Goal: Task Accomplishment & Management: Manage account settings

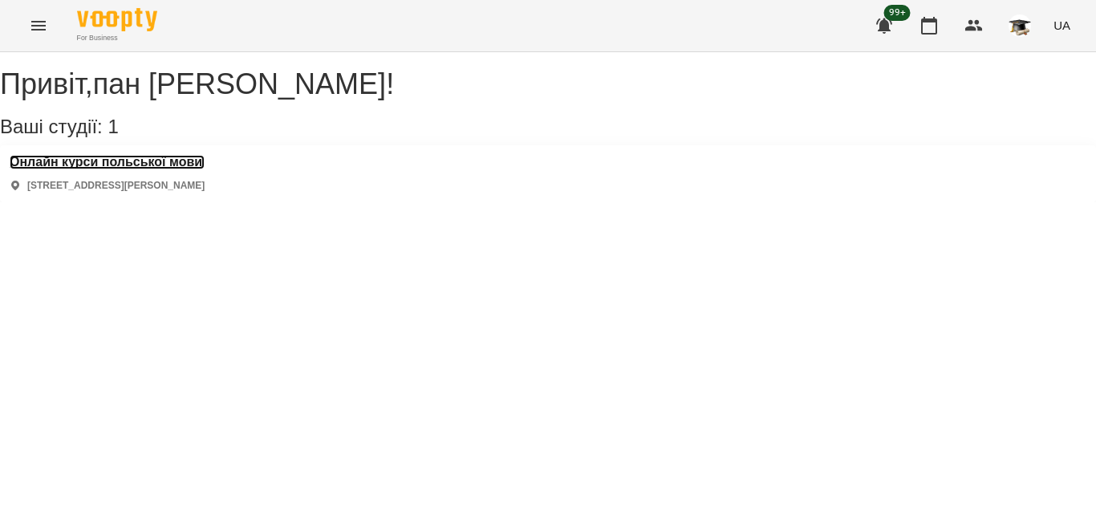
click at [191, 169] on h3 "Онлайн курси польської мови" at bounding box center [107, 162] width 195 height 14
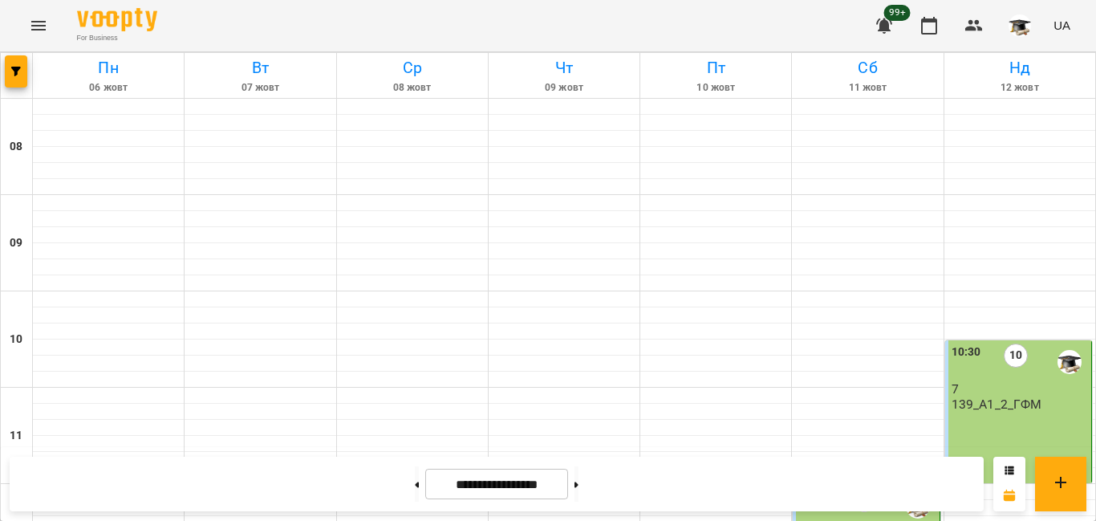
scroll to position [517, 0]
click at [579, 483] on button at bounding box center [577, 483] width 4 height 35
type input "**********"
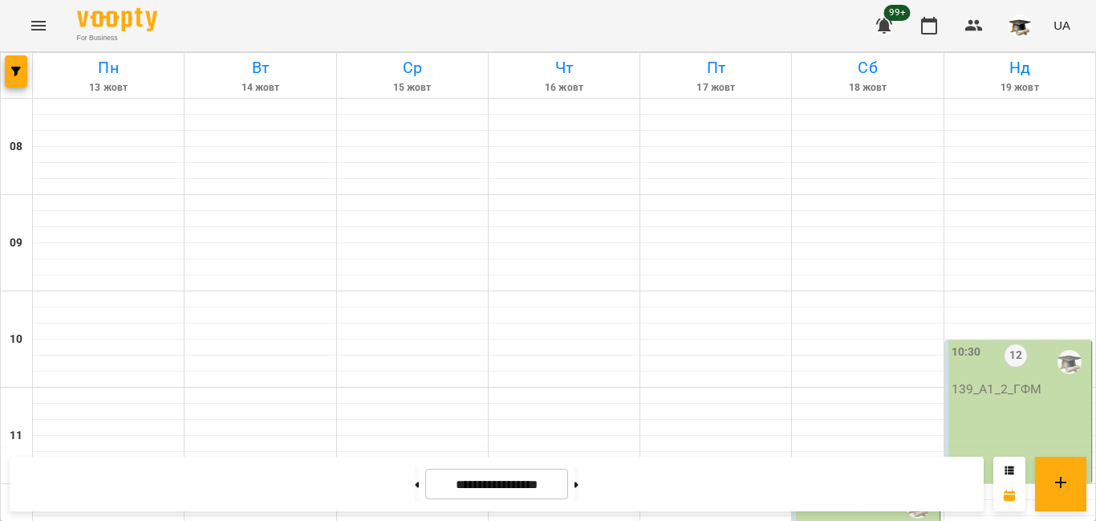
scroll to position [758, 0]
drag, startPoint x: 102, startPoint y: 368, endPoint x: 43, endPoint y: 269, distance: 114.8
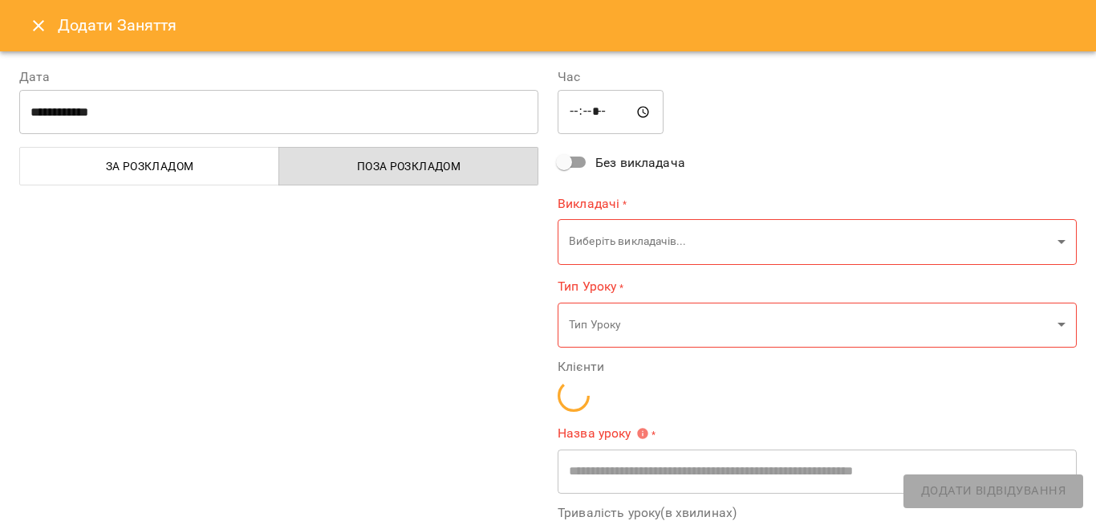
click at [59, 320] on div "**********" at bounding box center [279, 385] width 538 height 674
type input "**********"
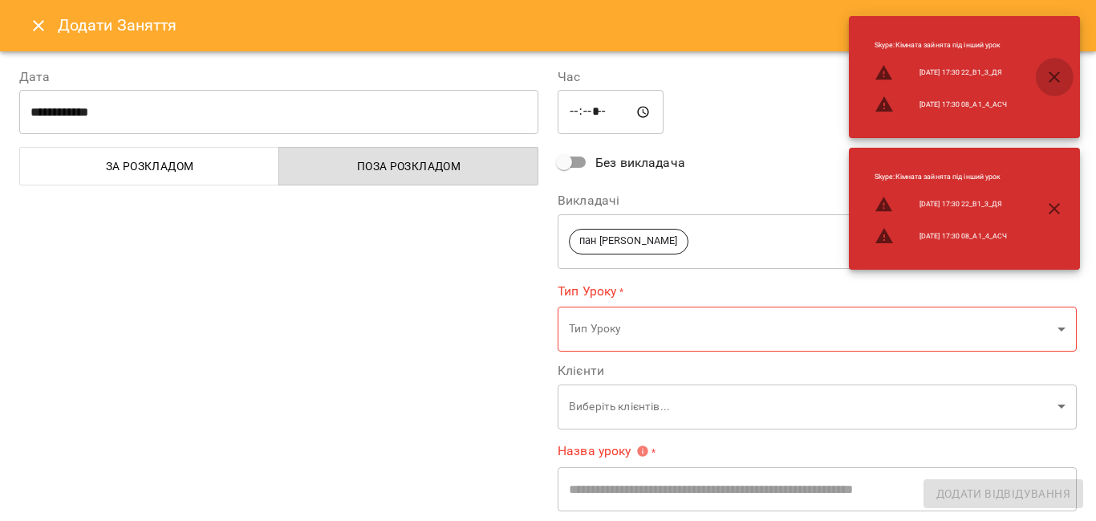
click at [1056, 75] on icon "button" at bounding box center [1054, 76] width 11 height 11
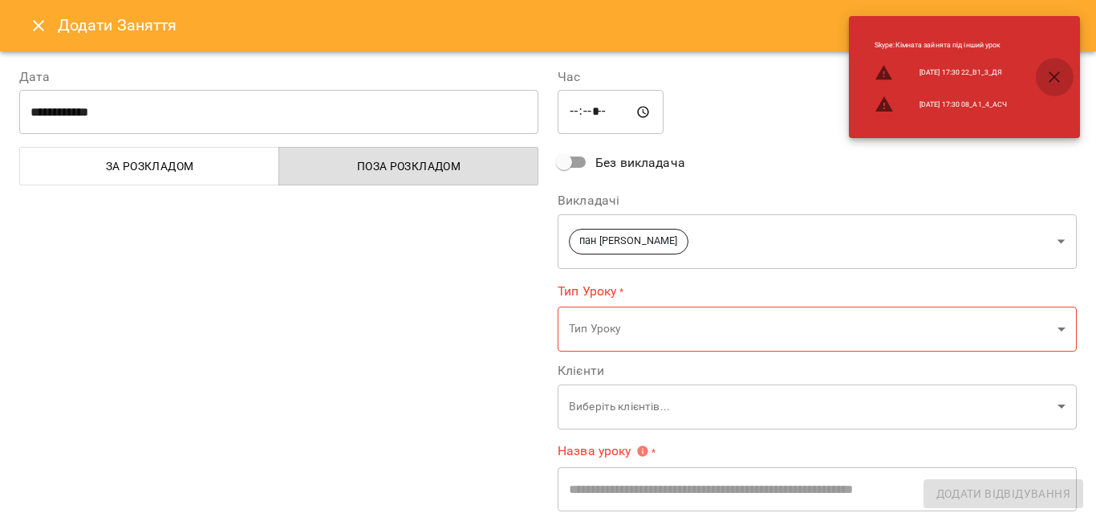
drag, startPoint x: 1057, startPoint y: 81, endPoint x: 1024, endPoint y: 79, distance: 33.0
click at [1056, 79] on icon "button" at bounding box center [1054, 76] width 19 height 19
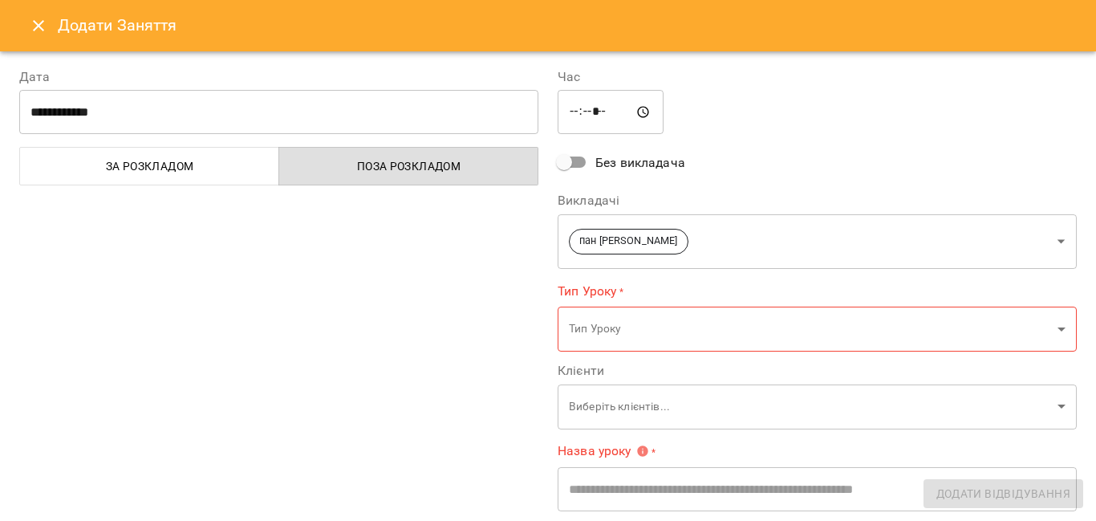
click at [43, 24] on icon "Close" at bounding box center [38, 25] width 19 height 19
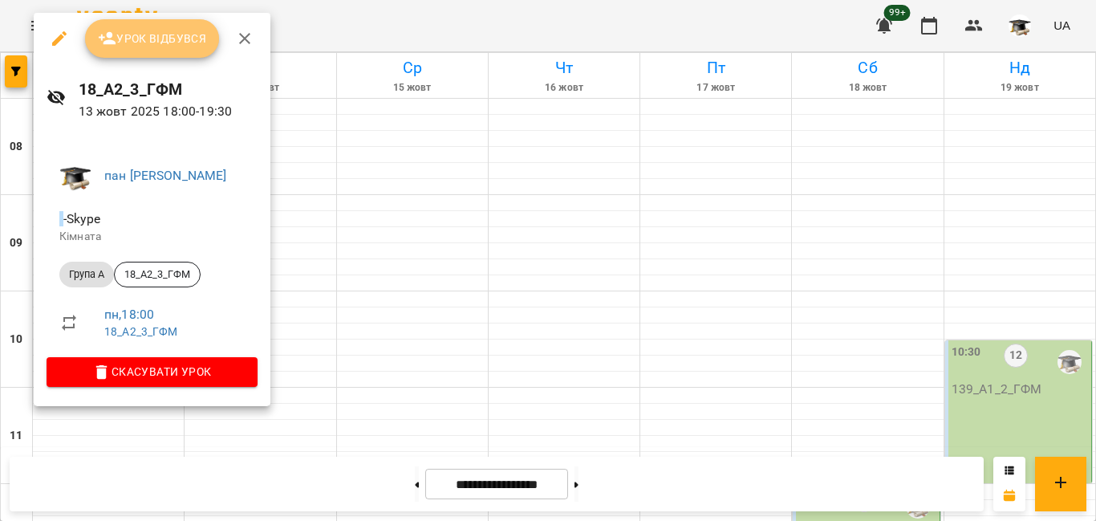
click at [169, 37] on span "Урок відбувся" at bounding box center [152, 38] width 109 height 19
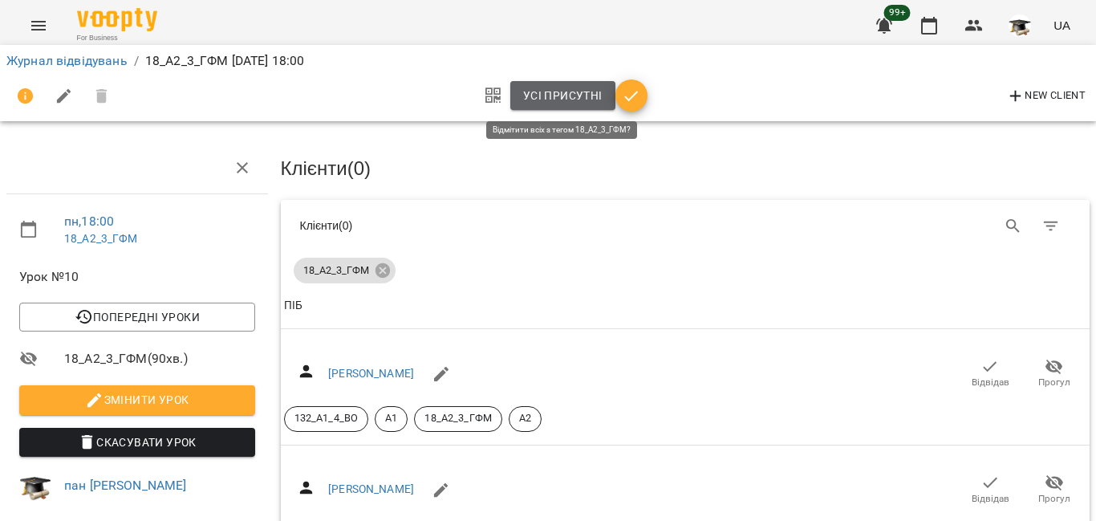
click at [561, 93] on span "Усі присутні" at bounding box center [562, 95] width 79 height 19
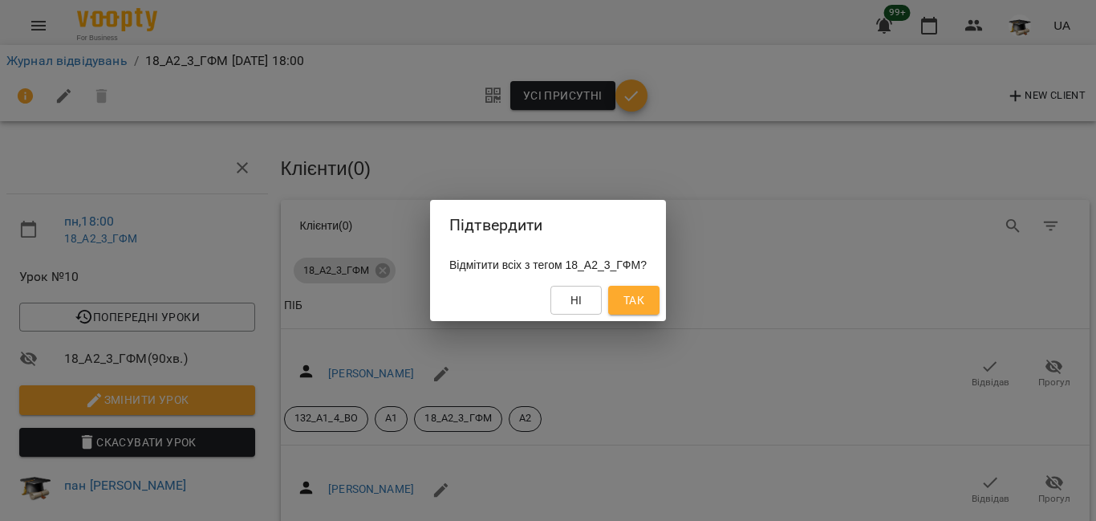
click at [644, 298] on span "Так" at bounding box center [634, 299] width 21 height 19
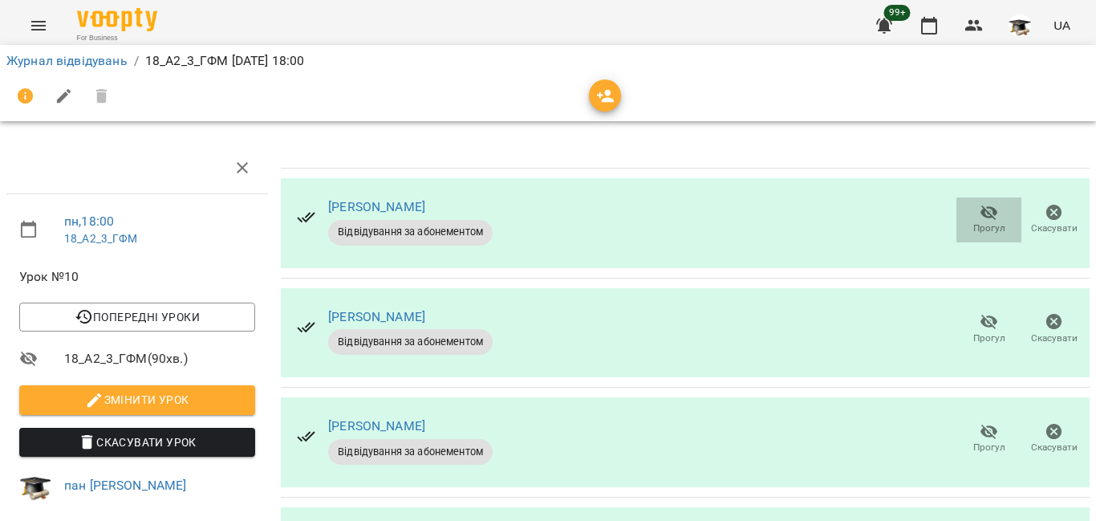
click at [980, 211] on icon "button" at bounding box center [989, 212] width 19 height 19
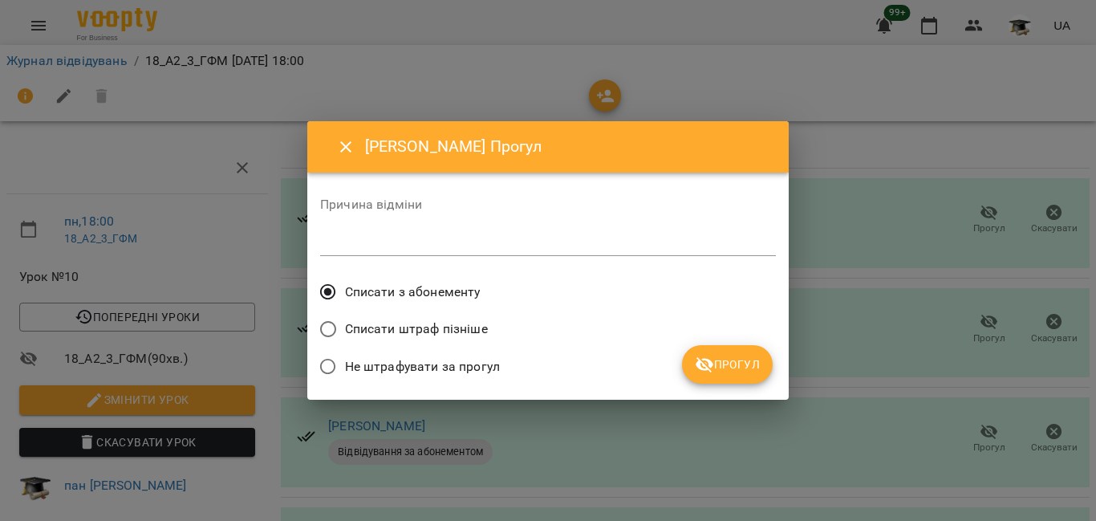
click at [403, 325] on span "Списати штраф пізніше" at bounding box center [416, 328] width 143 height 19
click at [387, 365] on span "Не штрафувати за прогул" at bounding box center [422, 366] width 155 height 19
click at [377, 325] on span "Списати штраф пізніше" at bounding box center [416, 328] width 143 height 19
click at [740, 362] on span "Прогул" at bounding box center [727, 364] width 65 height 19
